Goal: Transaction & Acquisition: Download file/media

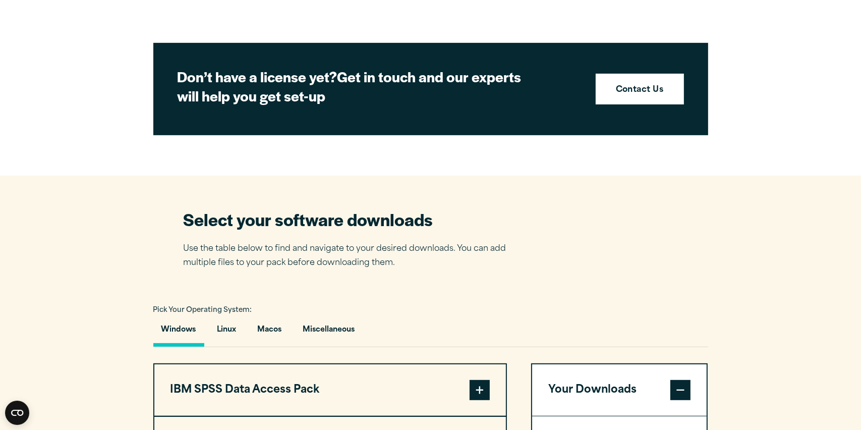
scroll to position [706, 0]
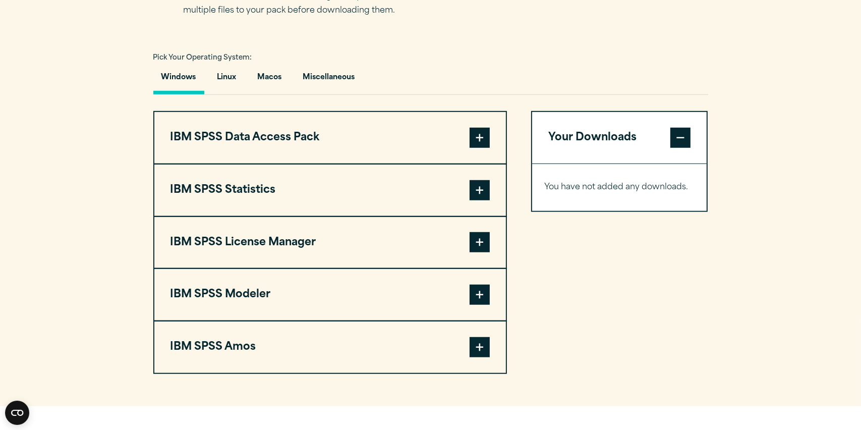
click at [478, 243] on span at bounding box center [480, 242] width 20 height 20
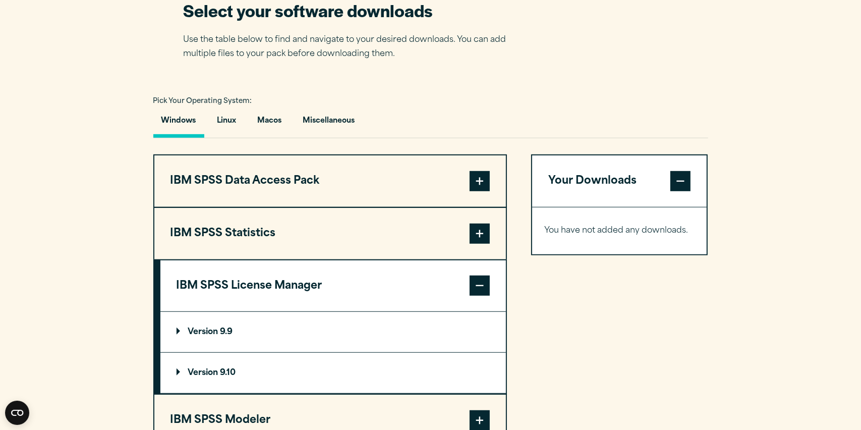
scroll to position [656, 0]
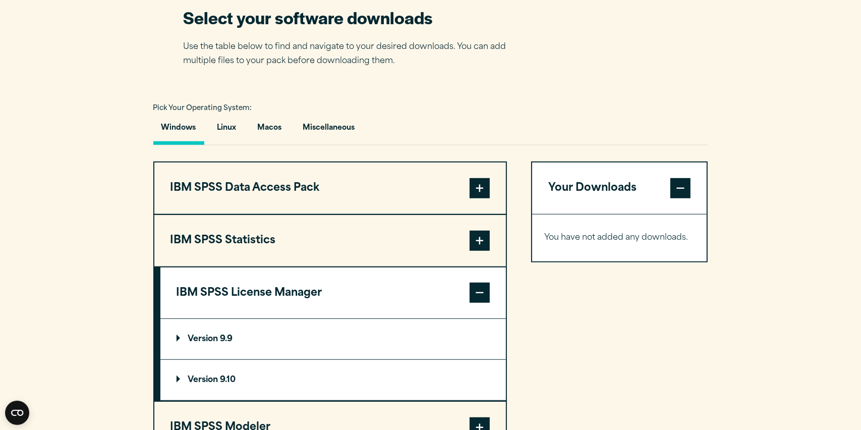
click at [475, 186] on span at bounding box center [480, 188] width 20 height 20
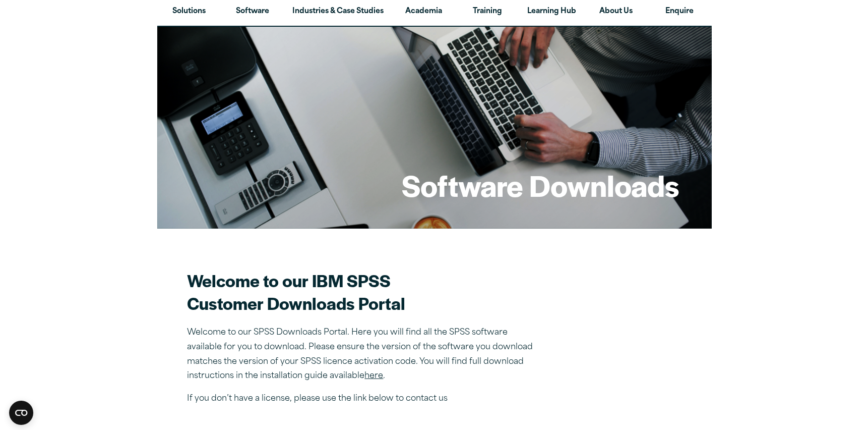
scroll to position [252, 0]
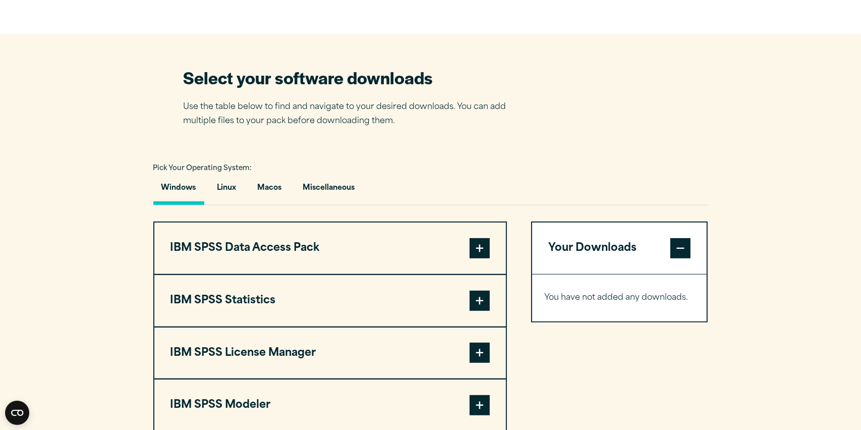
scroll to position [682, 0]
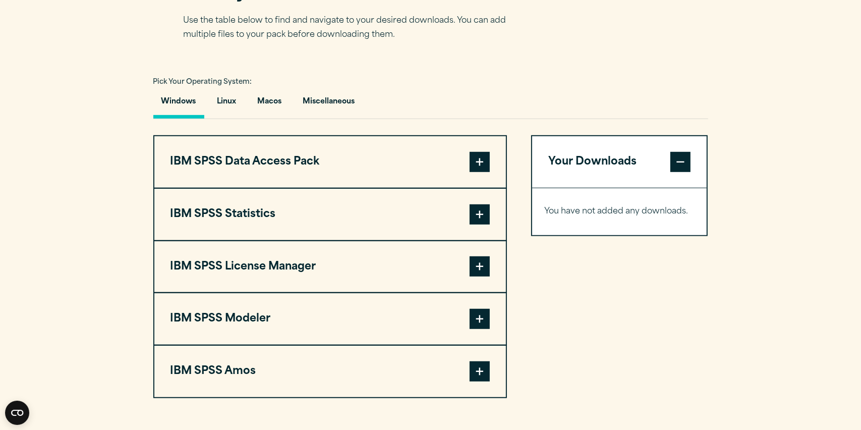
click at [679, 162] on span at bounding box center [680, 162] width 20 height 20
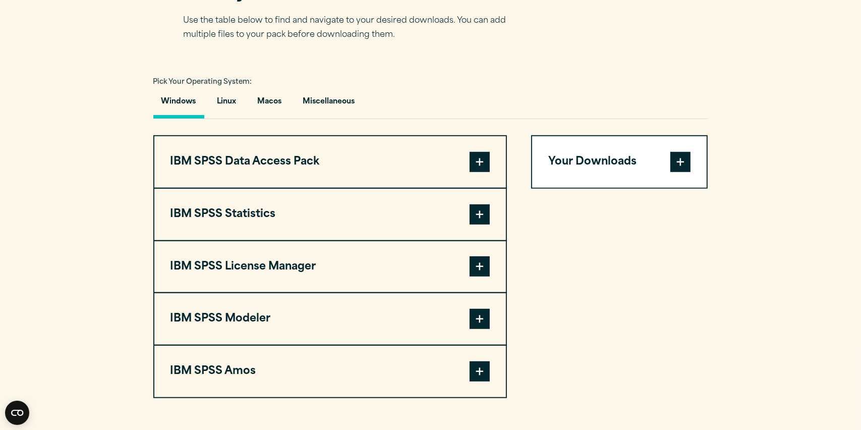
click at [679, 162] on span at bounding box center [680, 162] width 20 height 20
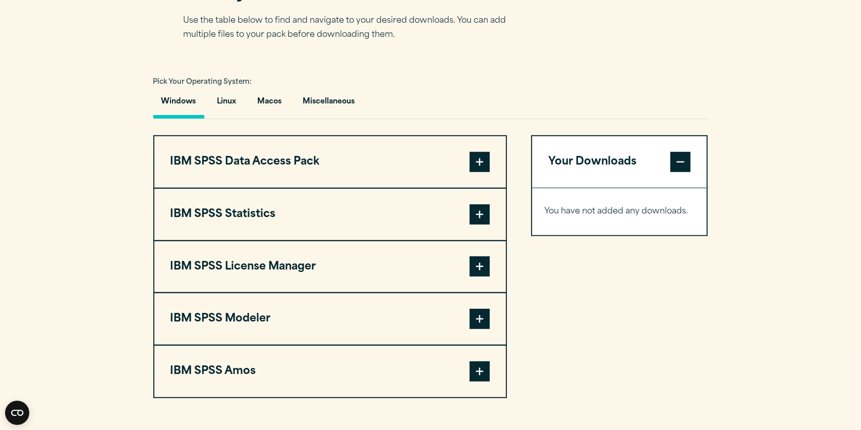
click at [481, 159] on span at bounding box center [480, 162] width 20 height 20
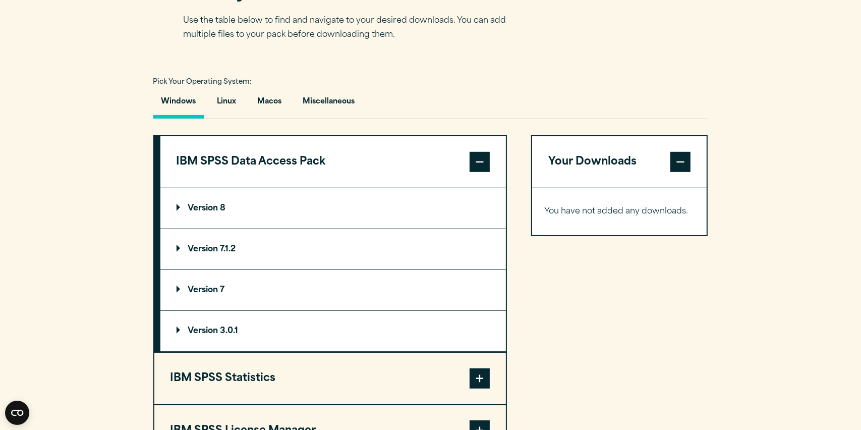
click at [178, 330] on p "Version 3.0.1" at bounding box center [208, 331] width 62 height 8
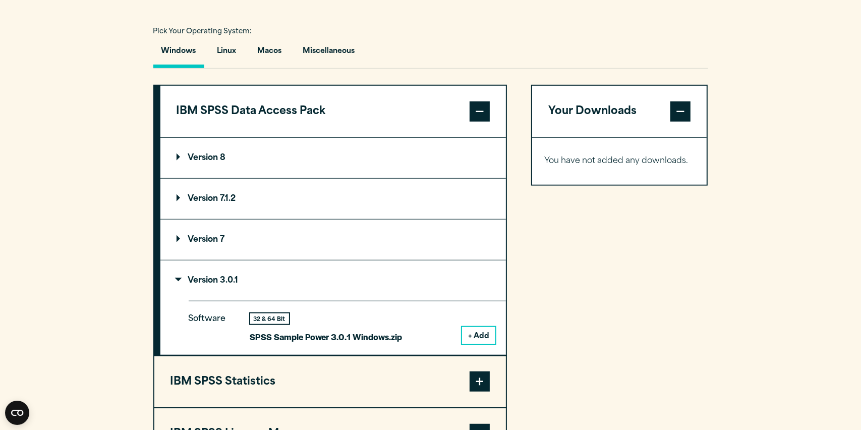
scroll to position [884, 0]
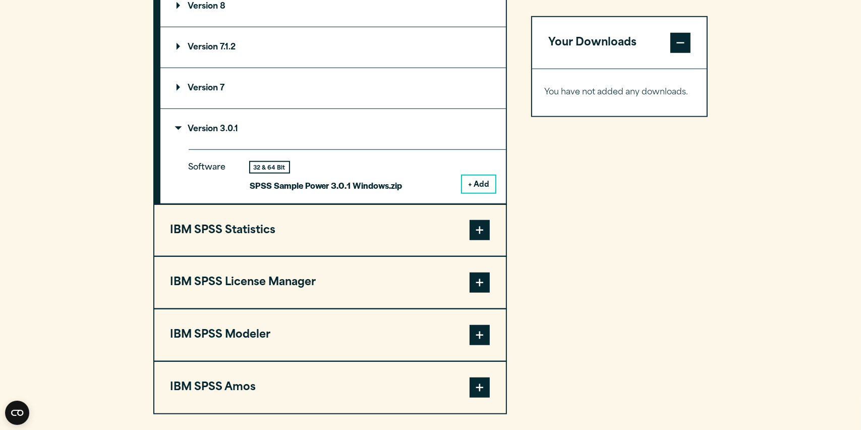
click at [477, 227] on span at bounding box center [480, 230] width 20 height 20
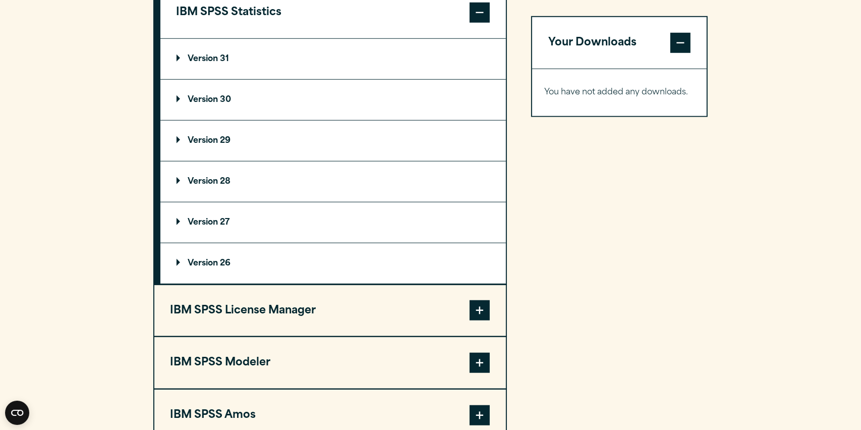
scroll to position [732, 0]
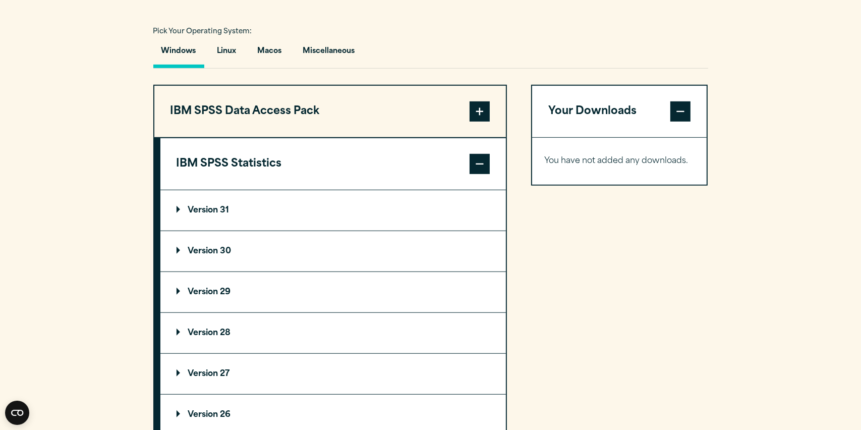
click at [207, 206] on p "Version 31" at bounding box center [203, 210] width 53 height 8
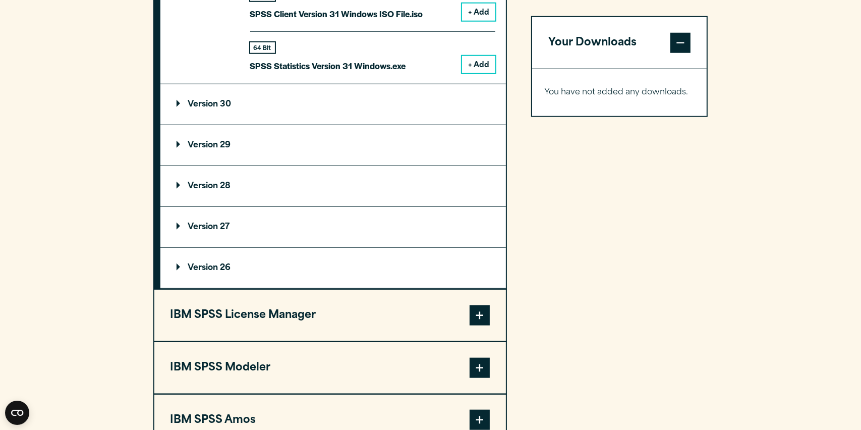
scroll to position [833, 0]
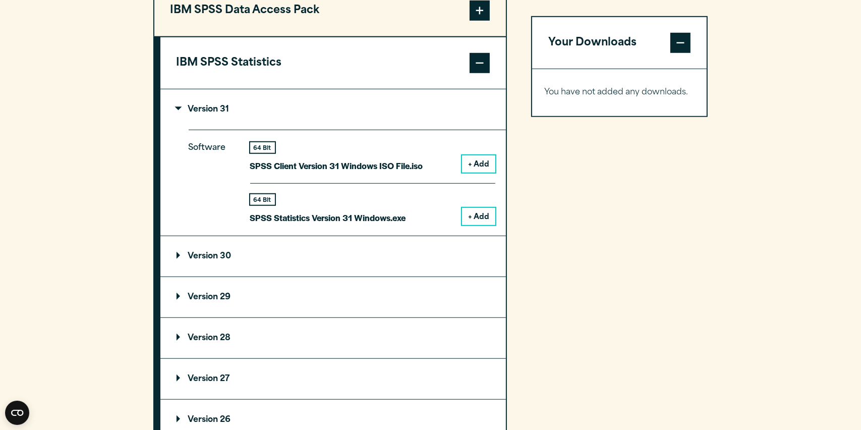
click at [480, 213] on button "+ Add" at bounding box center [478, 216] width 33 height 17
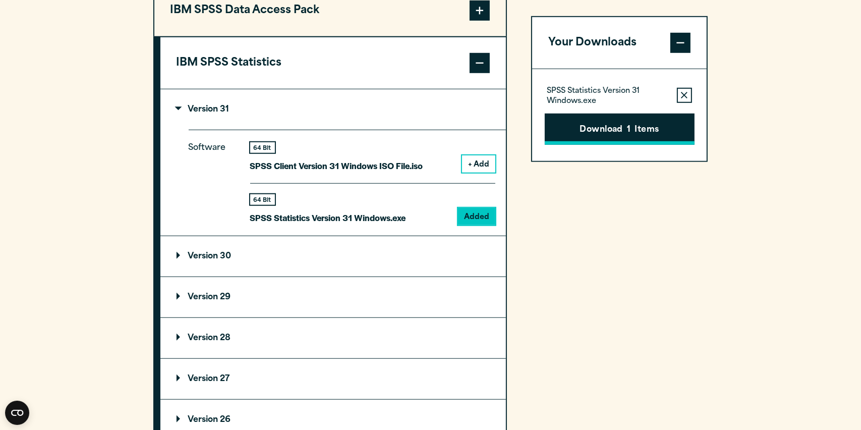
click at [619, 127] on button "Download 1 Items" at bounding box center [620, 128] width 150 height 31
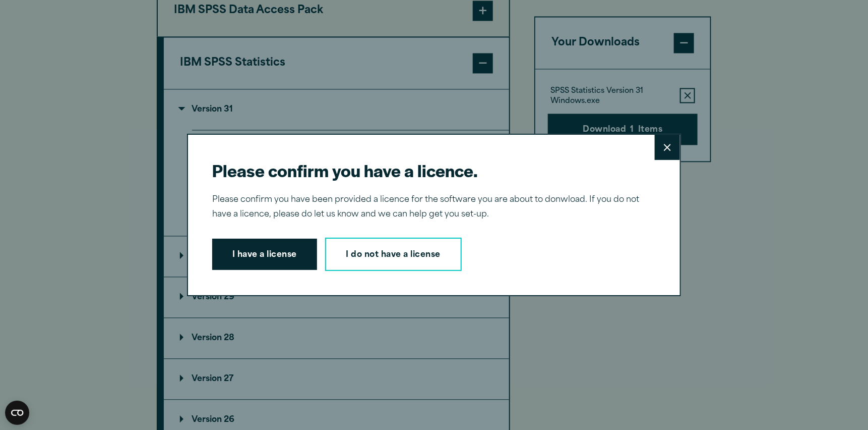
click at [659, 150] on button "Close" at bounding box center [667, 147] width 25 height 25
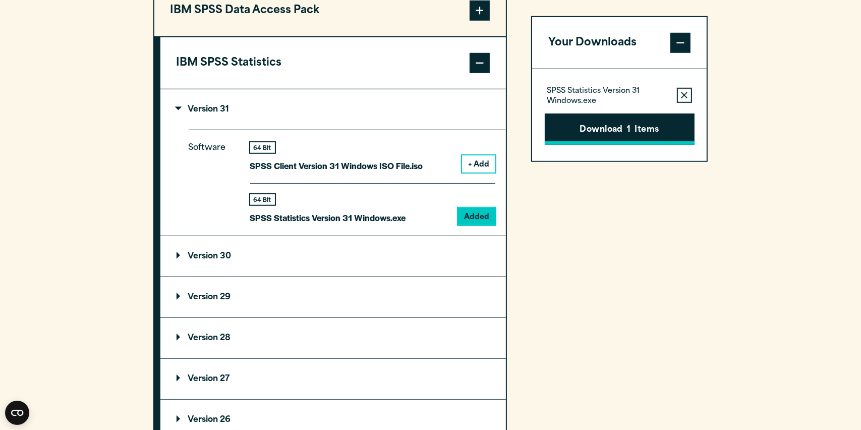
click at [609, 124] on button "Download 1 Items" at bounding box center [620, 128] width 150 height 31
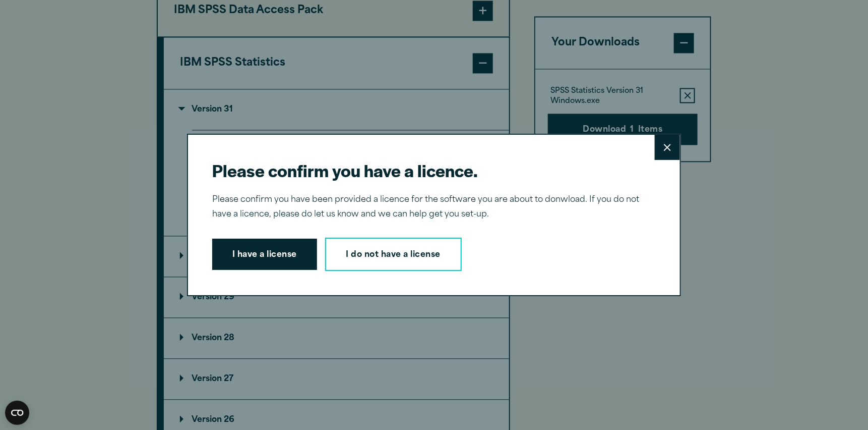
click at [243, 252] on button "I have a license" at bounding box center [264, 254] width 105 height 31
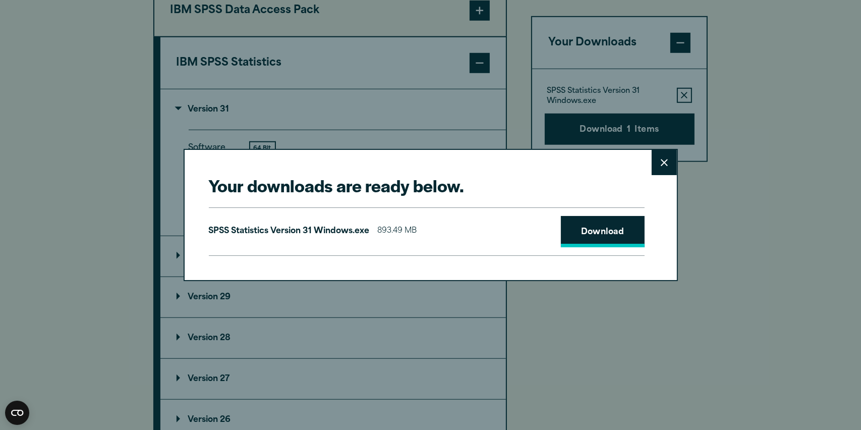
click at [605, 231] on link "Download" at bounding box center [603, 231] width 84 height 31
click at [451, 162] on div "Your downloads are ready below. Close SPSS Statistics Version 31 Windows.exe 89…" at bounding box center [431, 215] width 494 height 132
click at [667, 164] on icon at bounding box center [664, 163] width 7 height 8
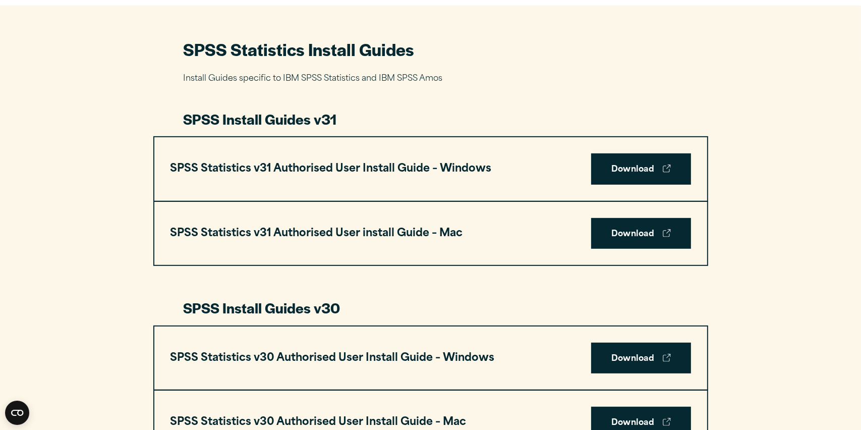
scroll to position [504, 0]
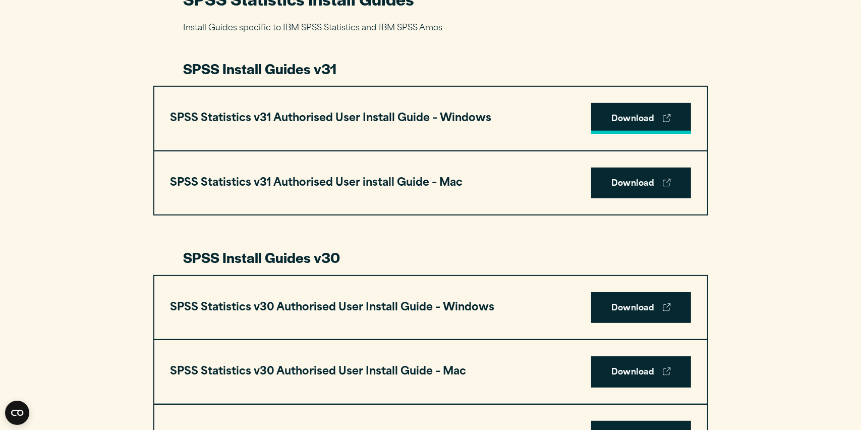
click at [630, 115] on link "Download" at bounding box center [641, 118] width 100 height 31
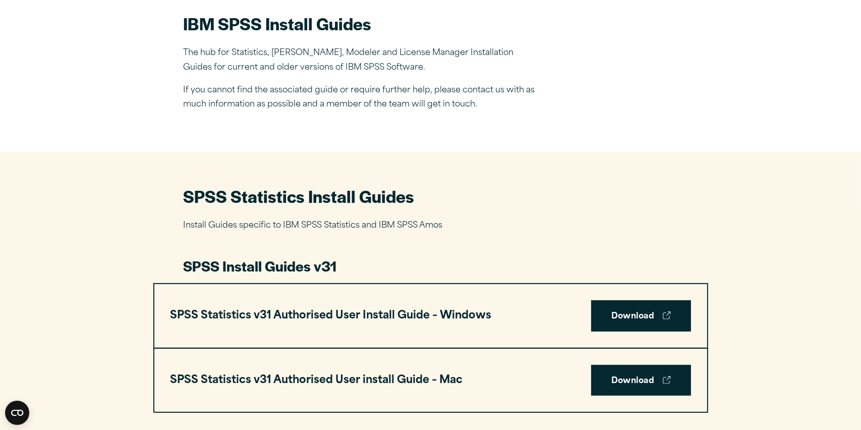
scroll to position [303, 0]
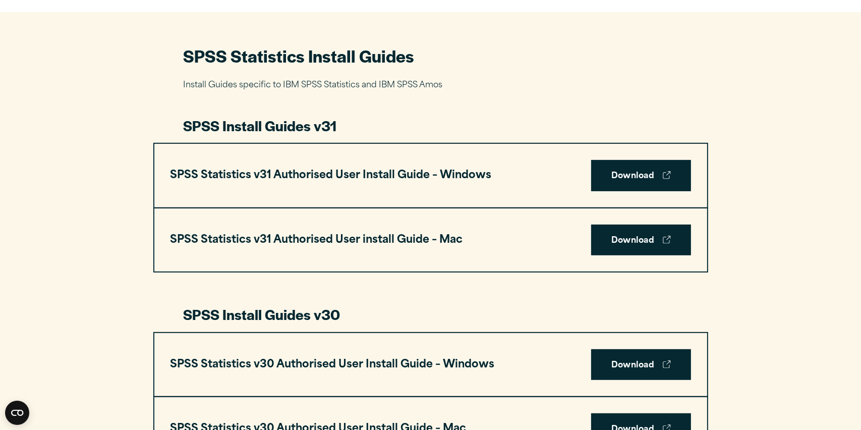
scroll to position [454, 0]
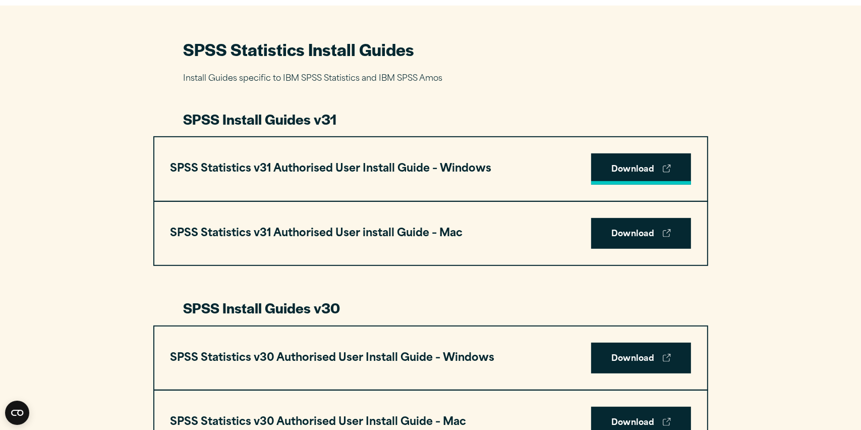
click at [622, 165] on link "Download" at bounding box center [641, 168] width 100 height 31
